Goal: Task Accomplishment & Management: Manage account settings

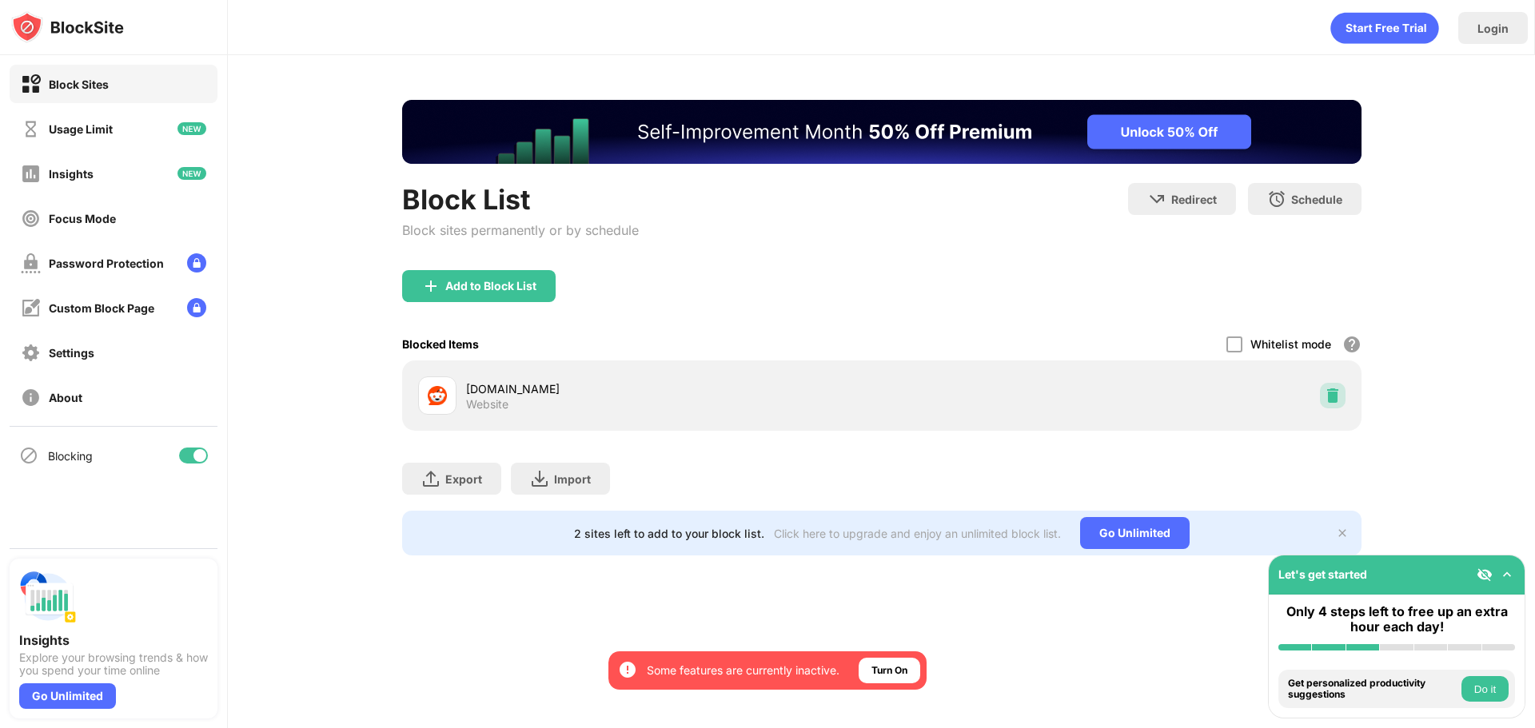
click at [1333, 397] on img at bounding box center [1333, 396] width 16 height 16
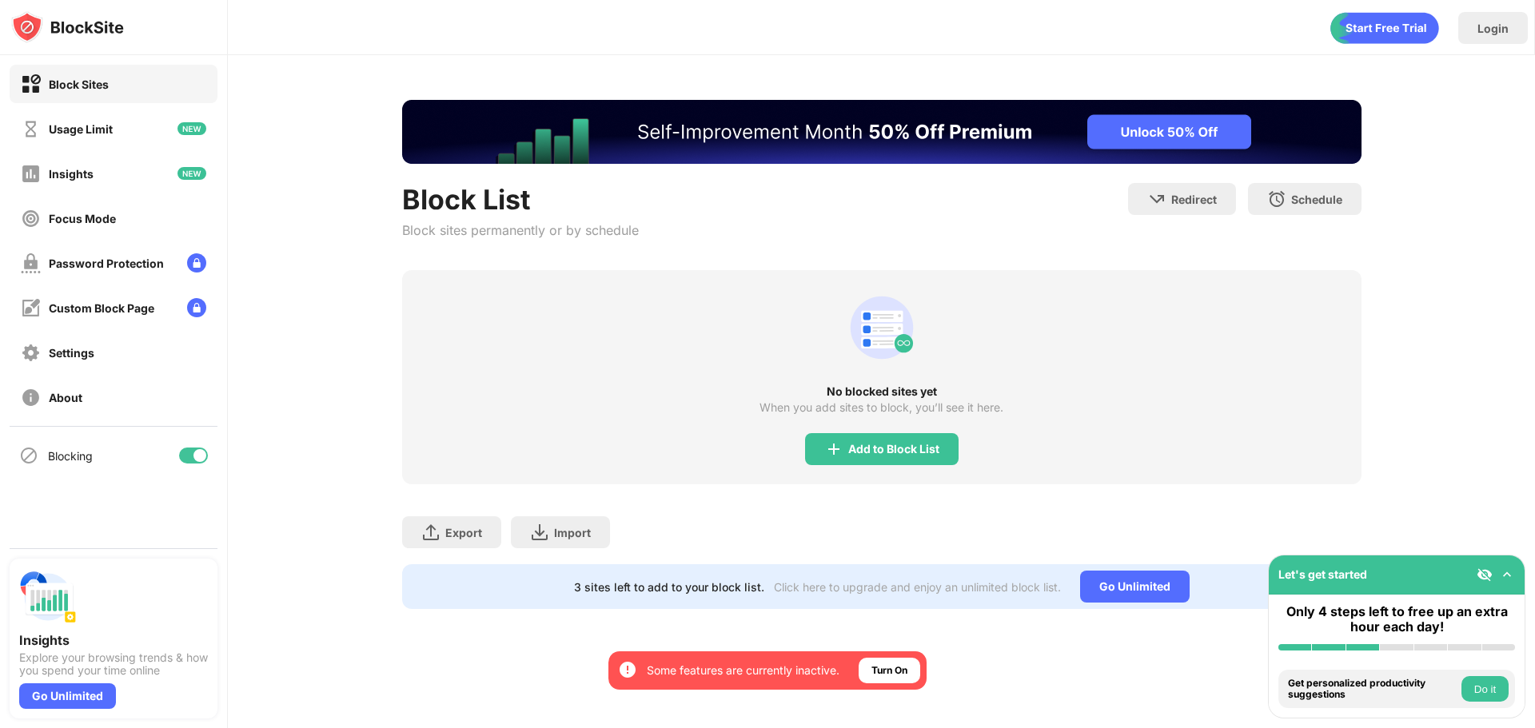
click at [941, 463] on div "Add to Block List" at bounding box center [881, 449] width 153 height 32
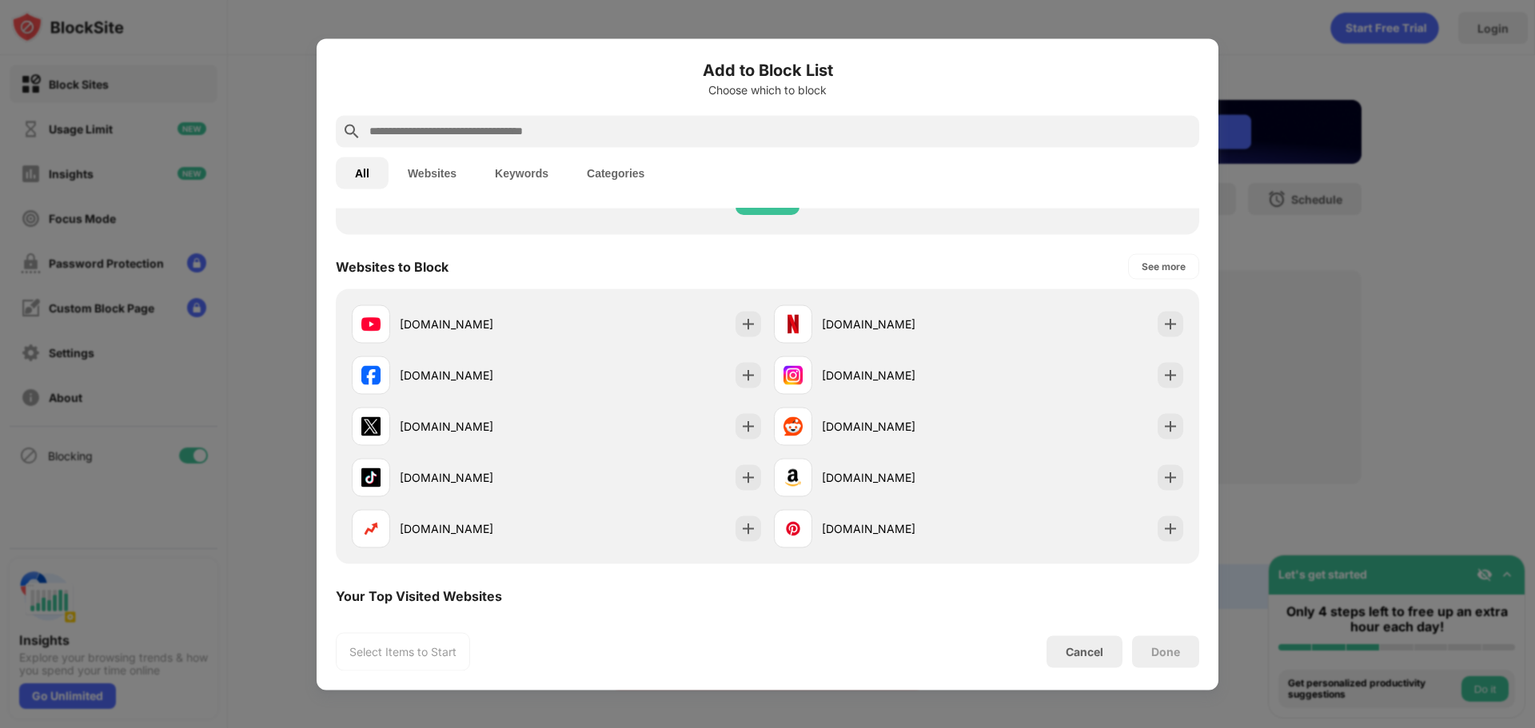
scroll to position [240, 0]
click at [1143, 428] on div "[DOMAIN_NAME]" at bounding box center [978, 425] width 422 height 51
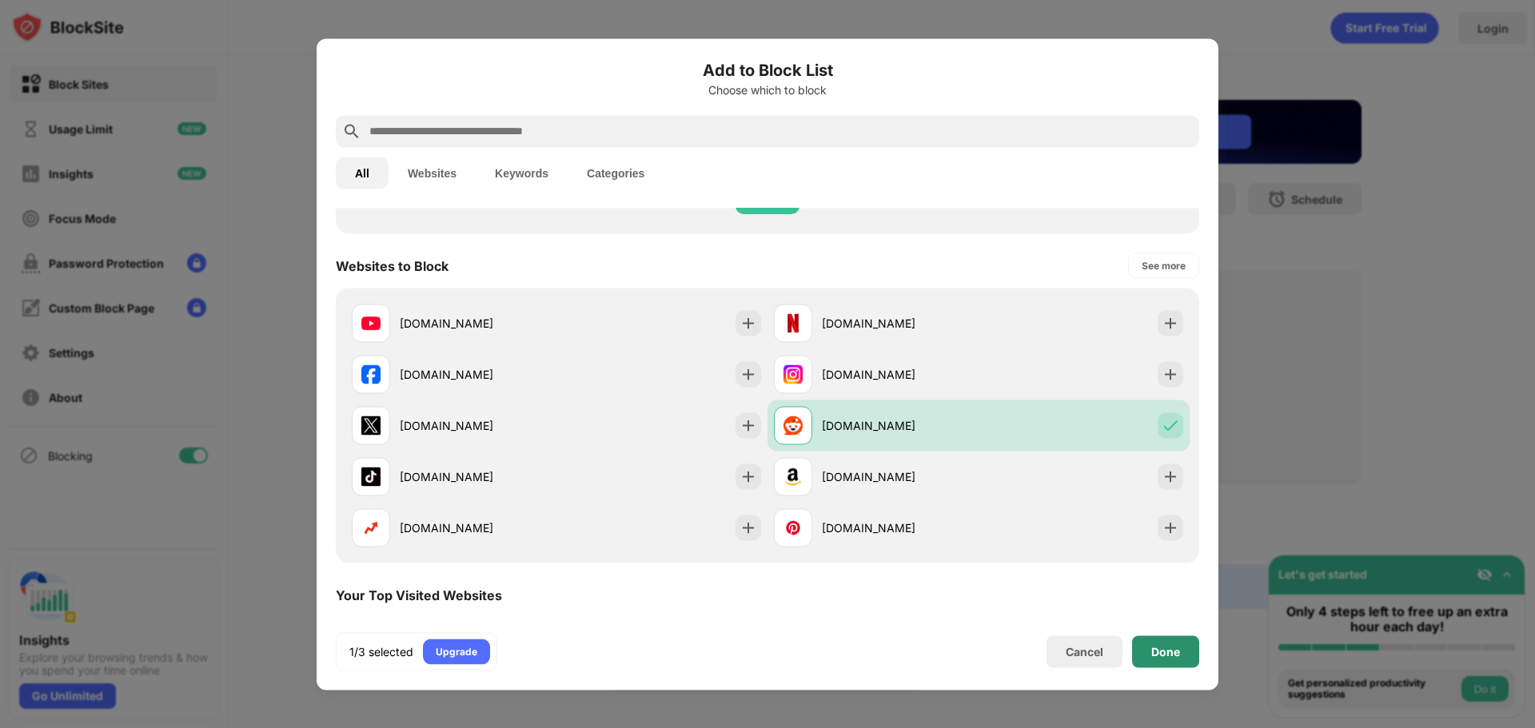
click at [1164, 660] on div "Done" at bounding box center [1165, 652] width 67 height 32
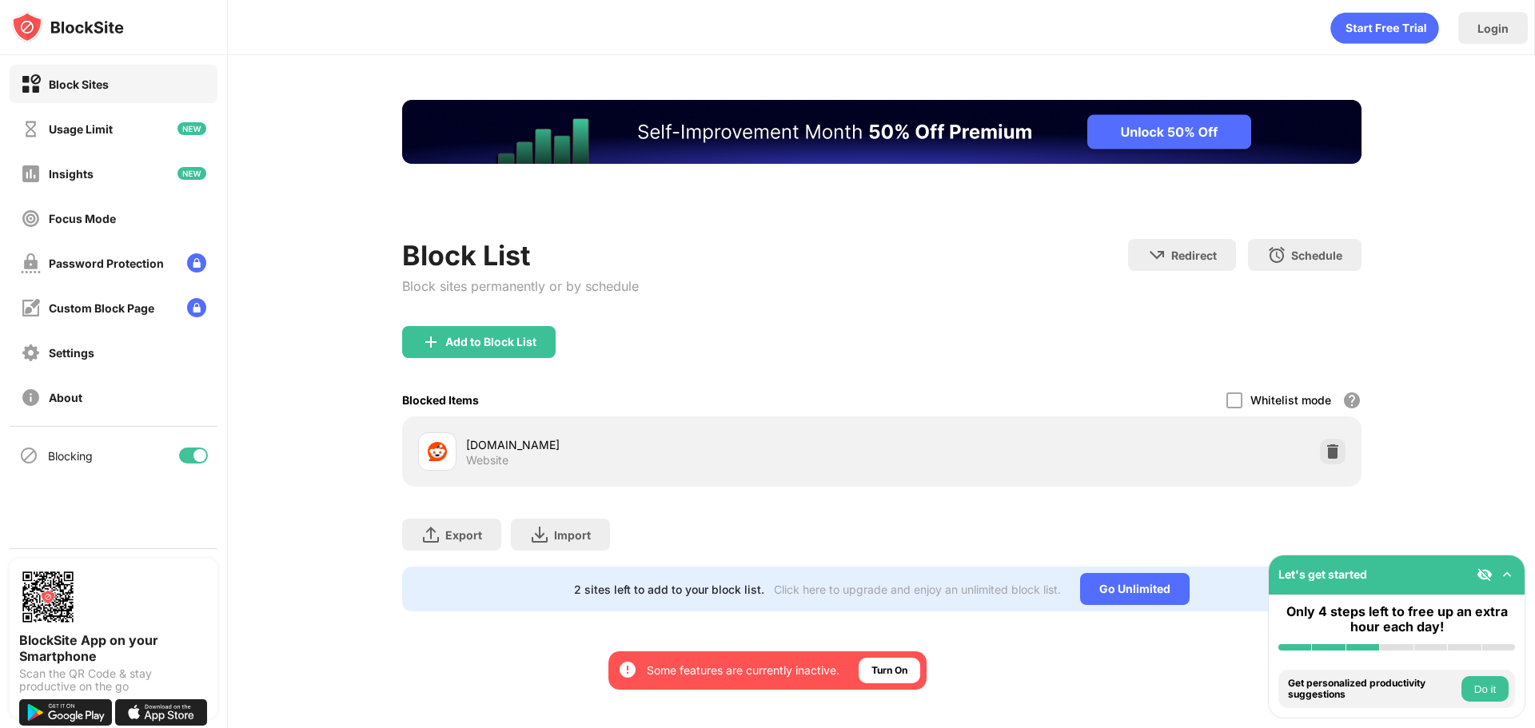
click at [1337, 326] on div "Add to Block List" at bounding box center [881, 355] width 959 height 58
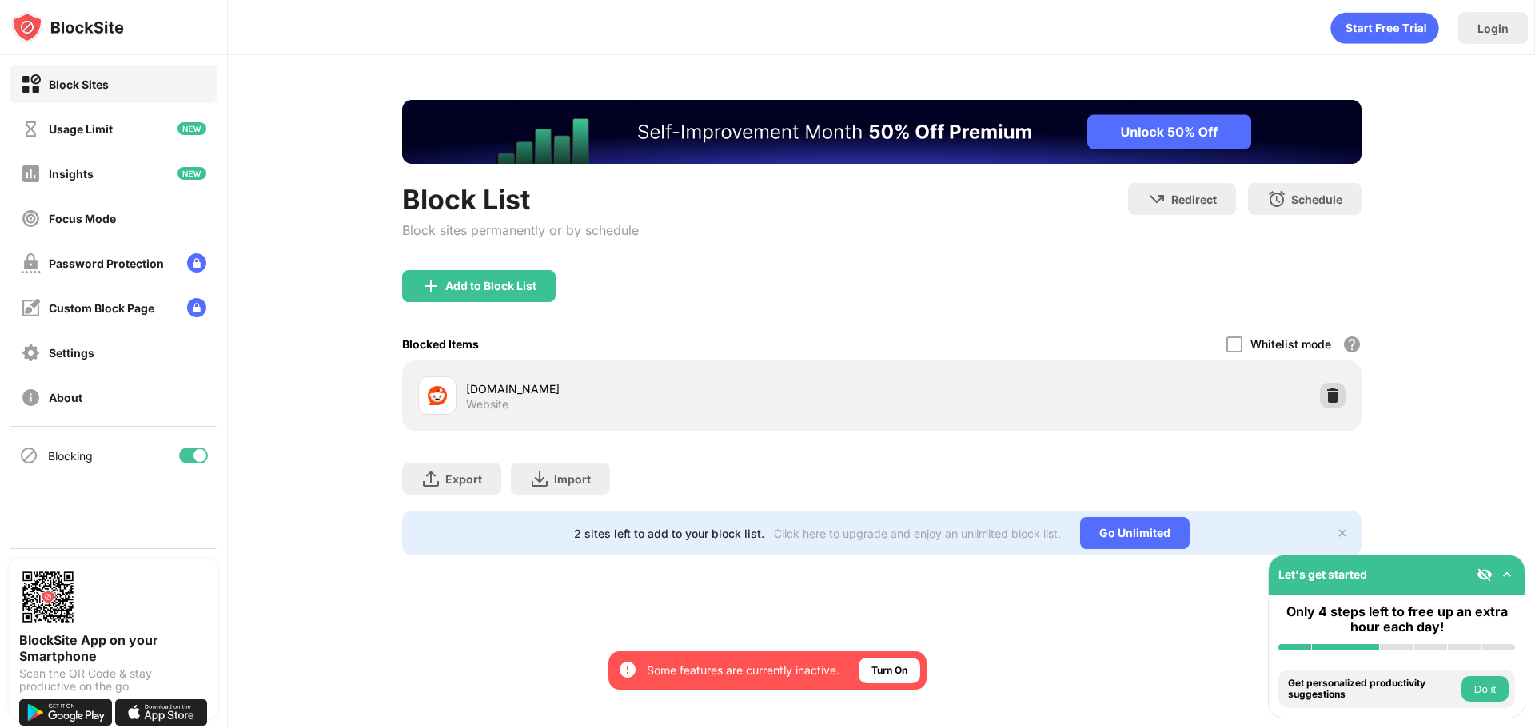
click at [1328, 402] on img at bounding box center [1333, 396] width 16 height 16
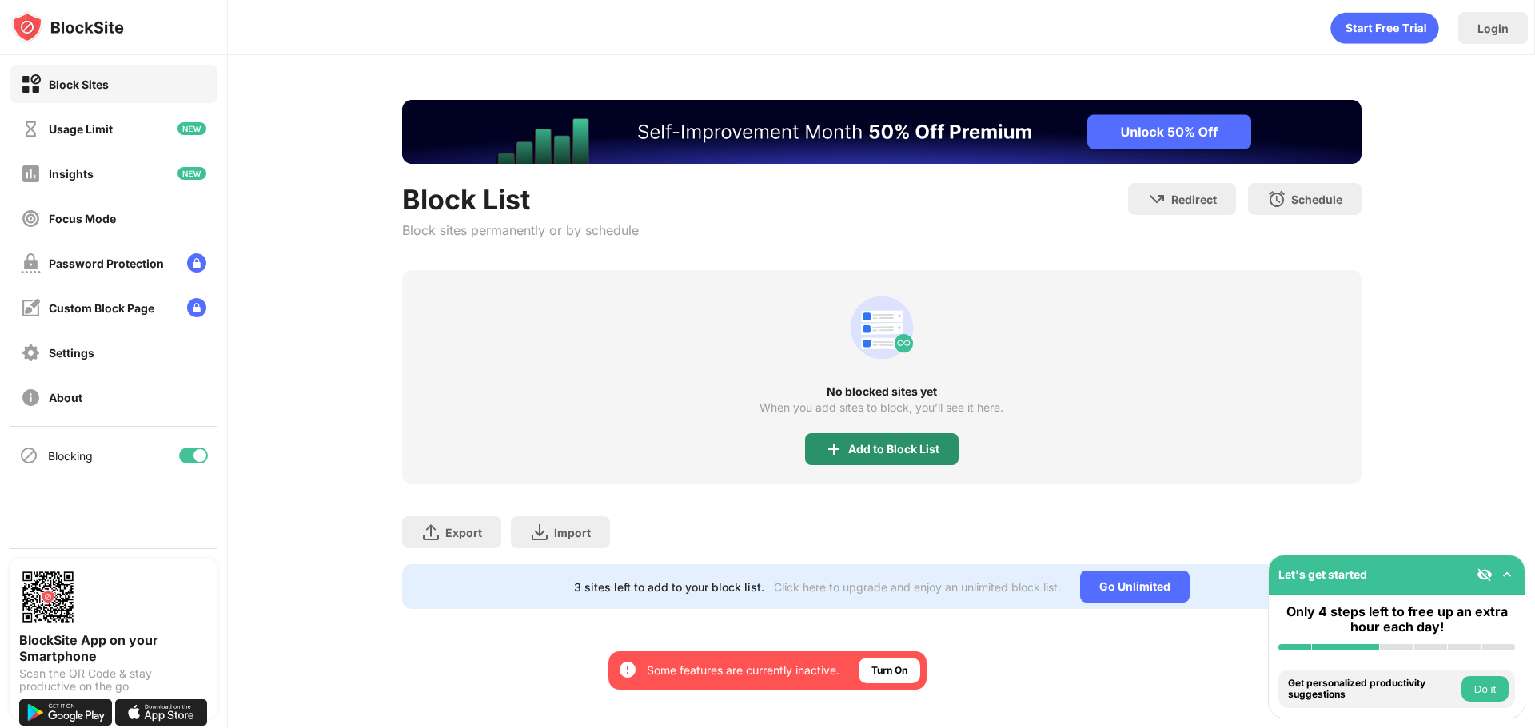
click at [899, 453] on div "Add to Block List" at bounding box center [893, 449] width 91 height 13
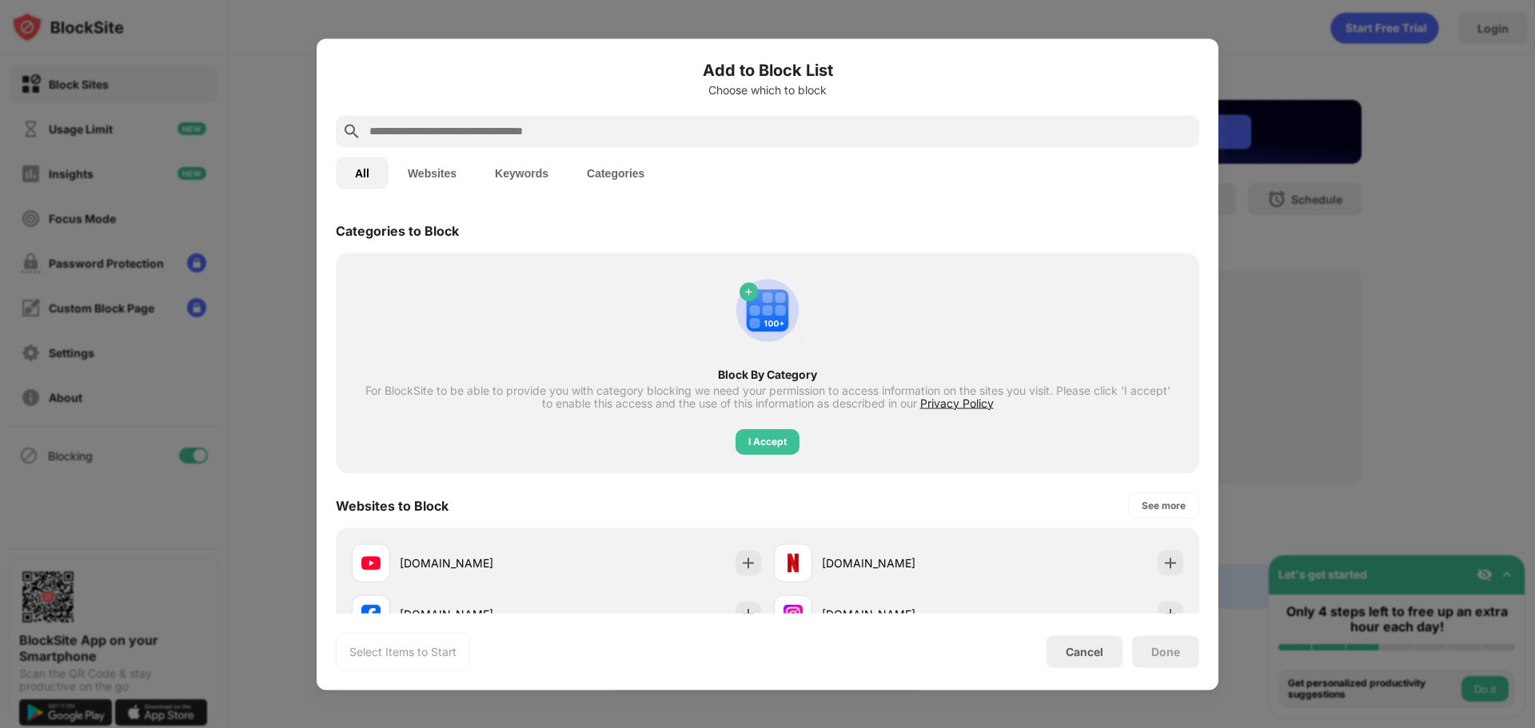
click at [532, 118] on div at bounding box center [767, 131] width 863 height 32
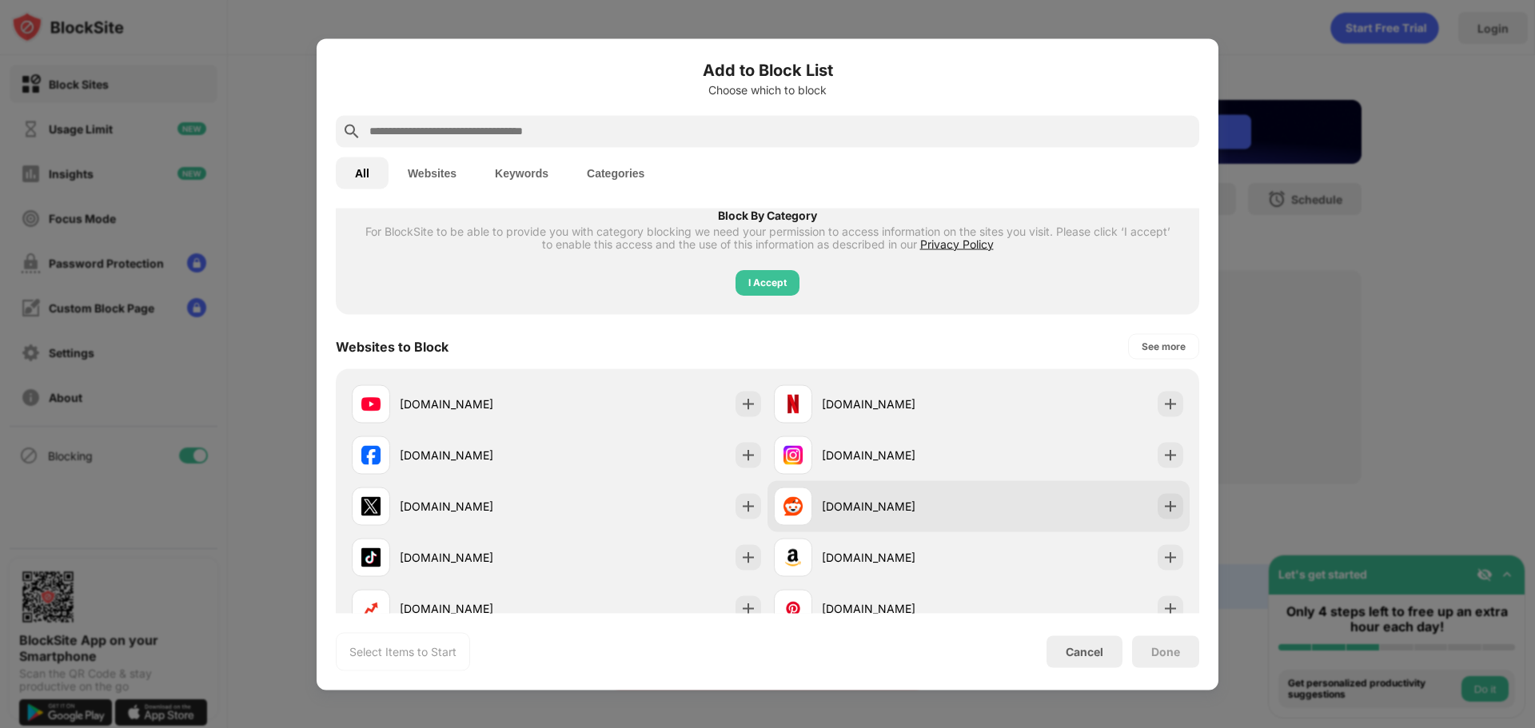
scroll to position [160, 0]
click at [1166, 515] on div at bounding box center [1171, 505] width 26 height 26
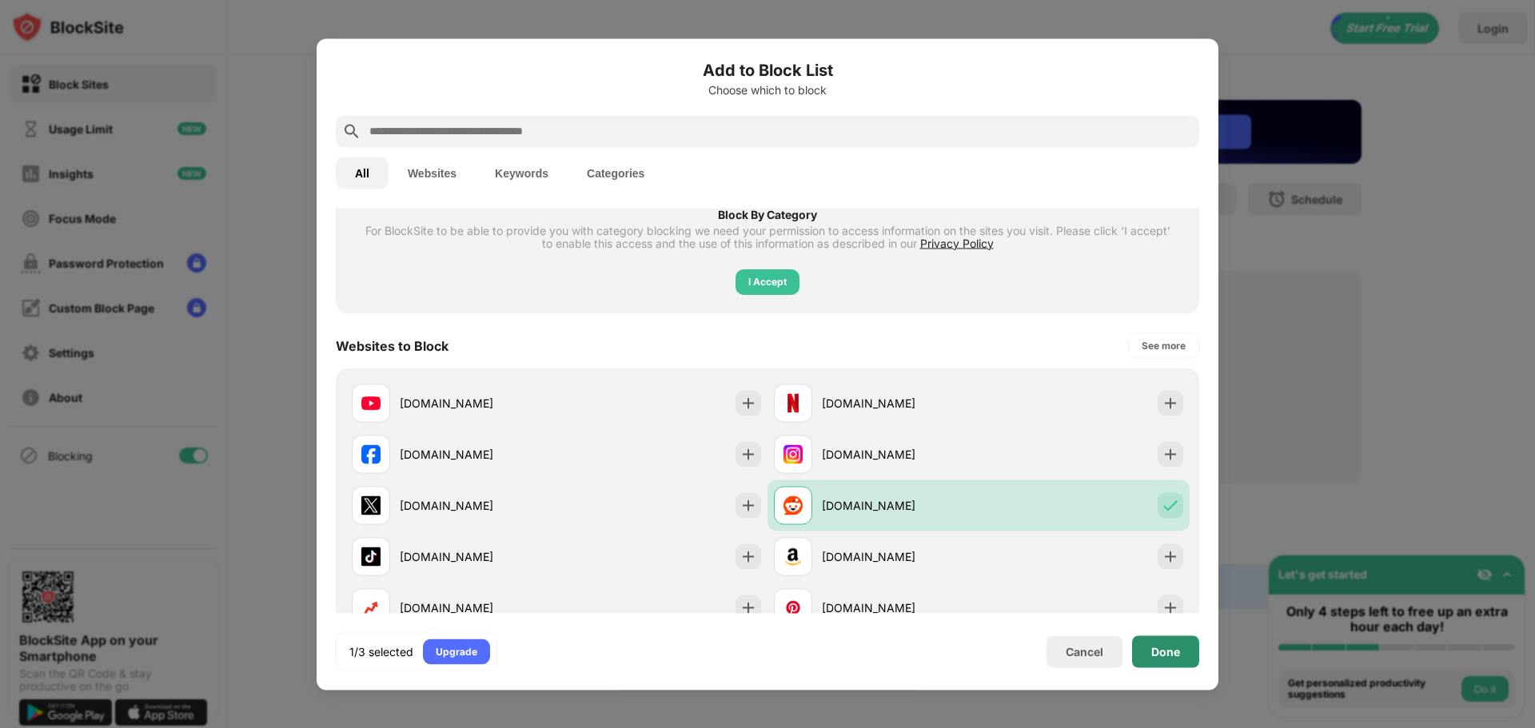
click at [1162, 656] on div "Done" at bounding box center [1165, 651] width 29 height 13
